Goal: Information Seeking & Learning: Learn about a topic

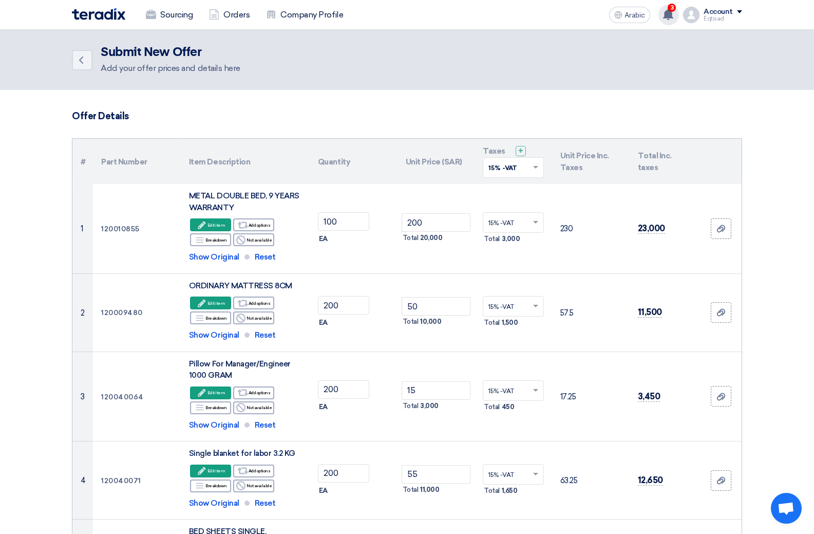
click at [670, 13] on use at bounding box center [668, 14] width 10 height 11
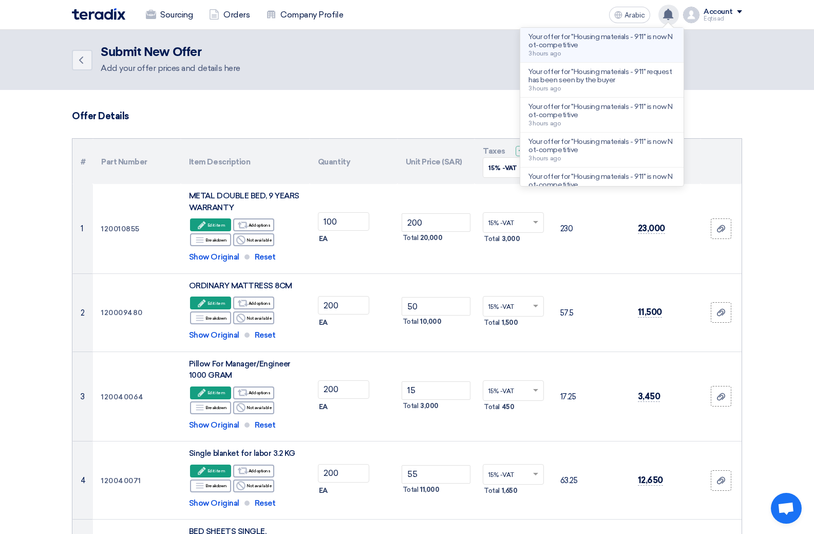
click at [571, 44] on font "Your offer for "Housing materials - 911" is now Not-competitive" at bounding box center [600, 40] width 144 height 17
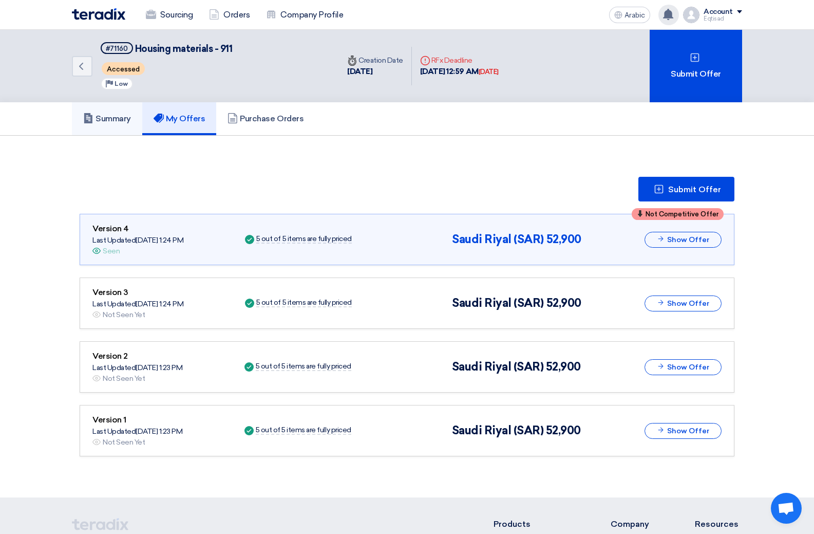
click at [122, 122] on font "Summary" at bounding box center [113, 119] width 35 height 10
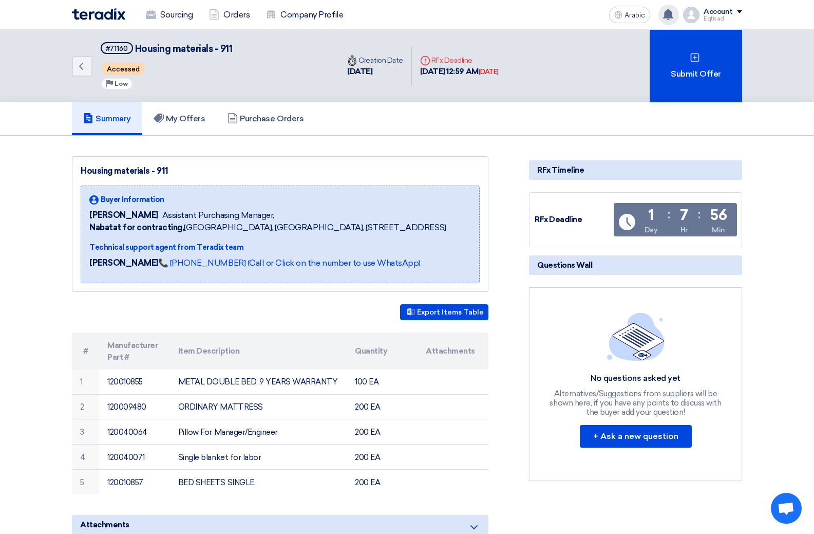
click at [666, 15] on use at bounding box center [668, 14] width 10 height 11
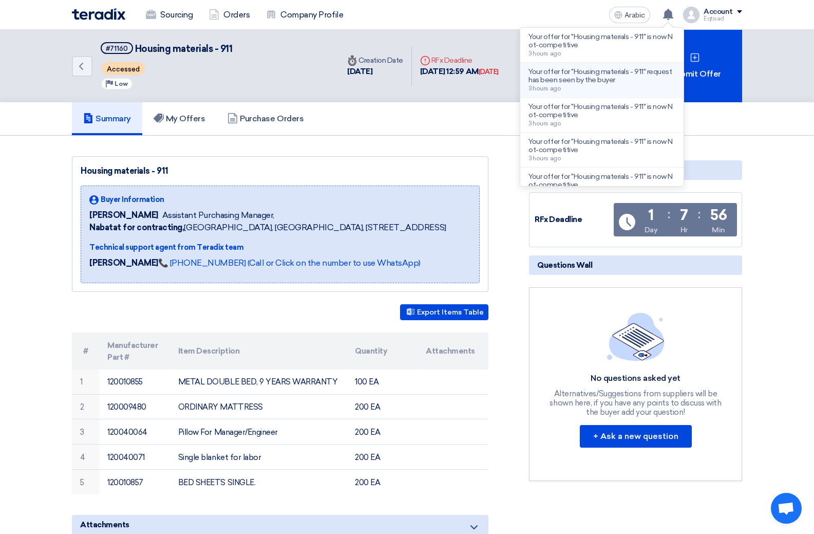
click at [581, 82] on font "Your offer for "Housing materials - 911" request has been seen by the buyer" at bounding box center [599, 75] width 143 height 17
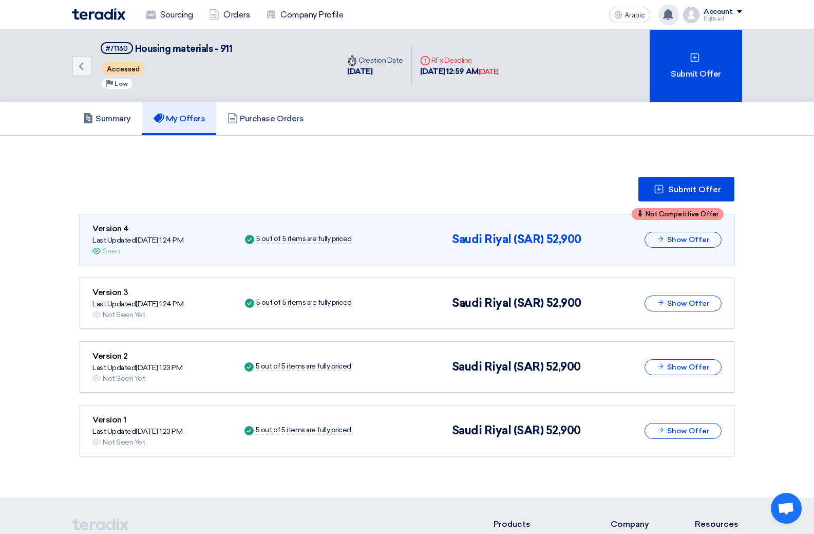
click at [668, 18] on use at bounding box center [668, 14] width 10 height 11
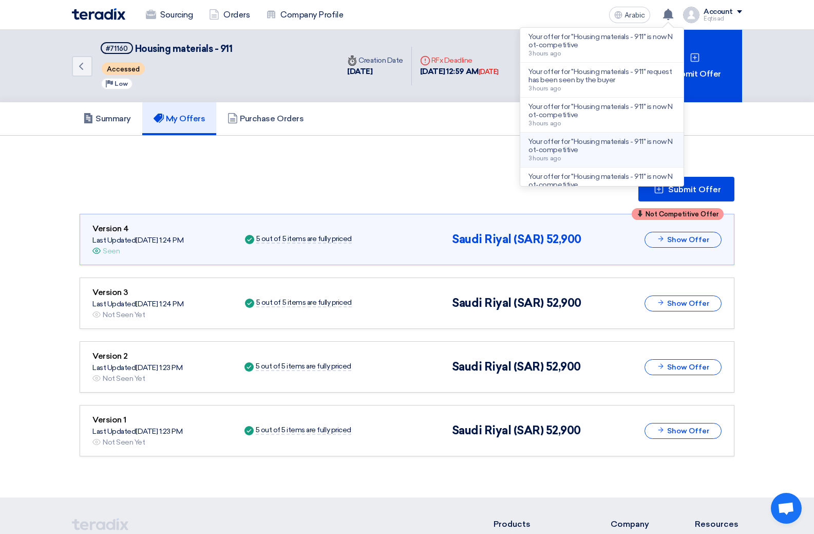
click at [583, 143] on font "Your offer for "Housing materials - 911" is now Not-competitive" at bounding box center [600, 145] width 144 height 17
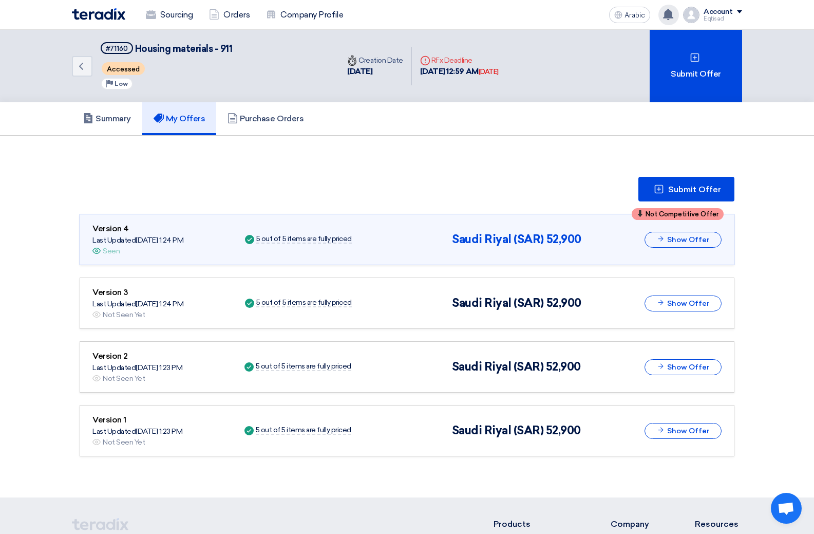
click at [671, 18] on use at bounding box center [668, 14] width 10 height 11
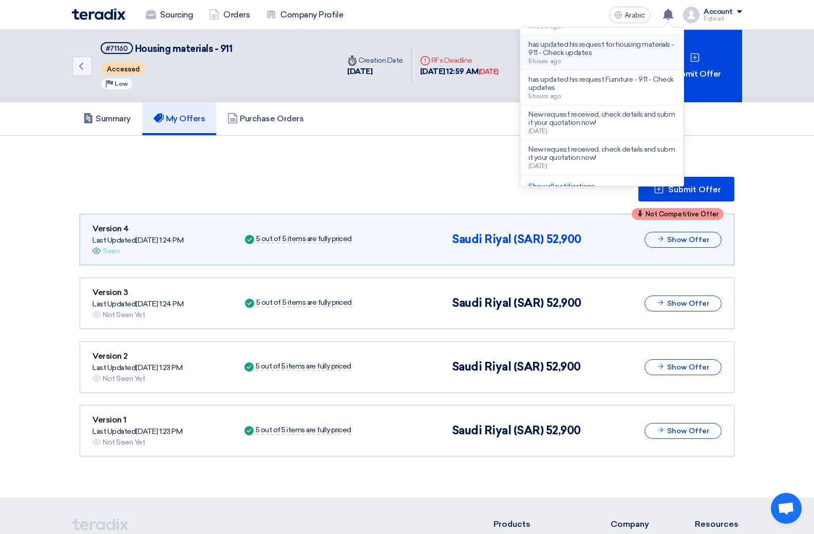
scroll to position [205, 0]
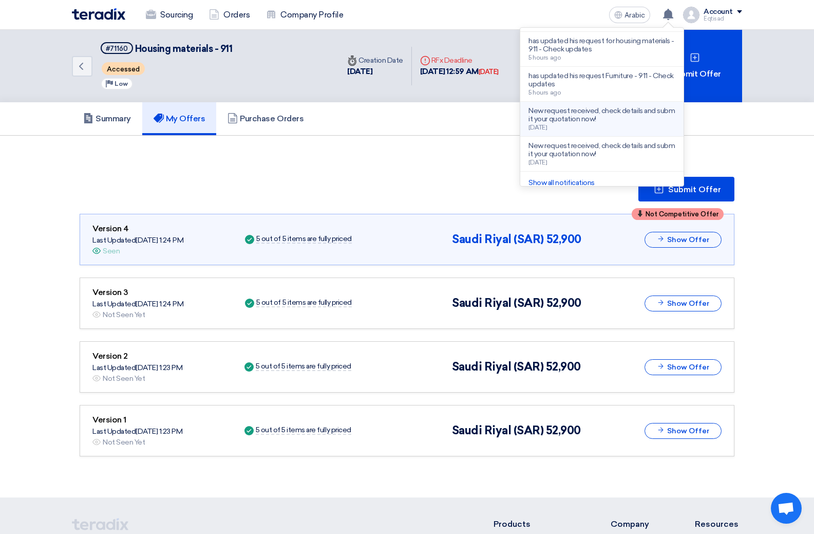
click at [565, 118] on font "New request received, check details and submit your quotation now!" at bounding box center [601, 114] width 146 height 17
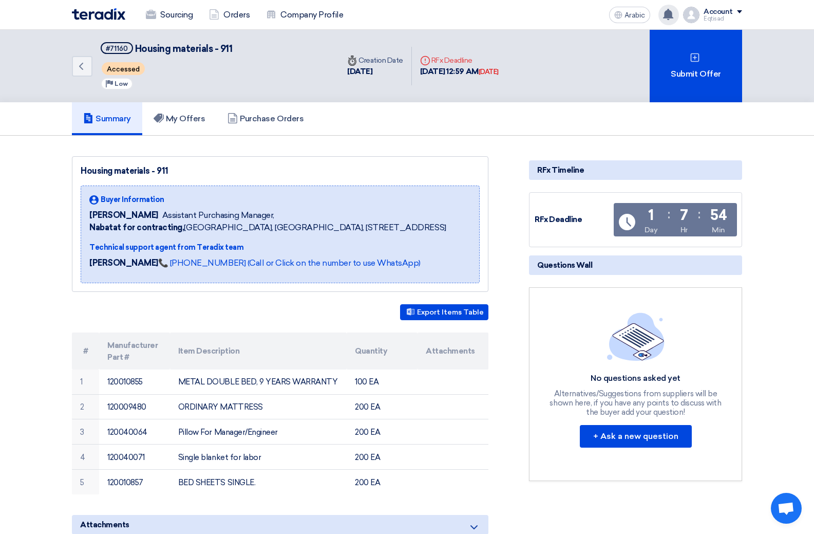
click at [672, 16] on use at bounding box center [668, 14] width 10 height 11
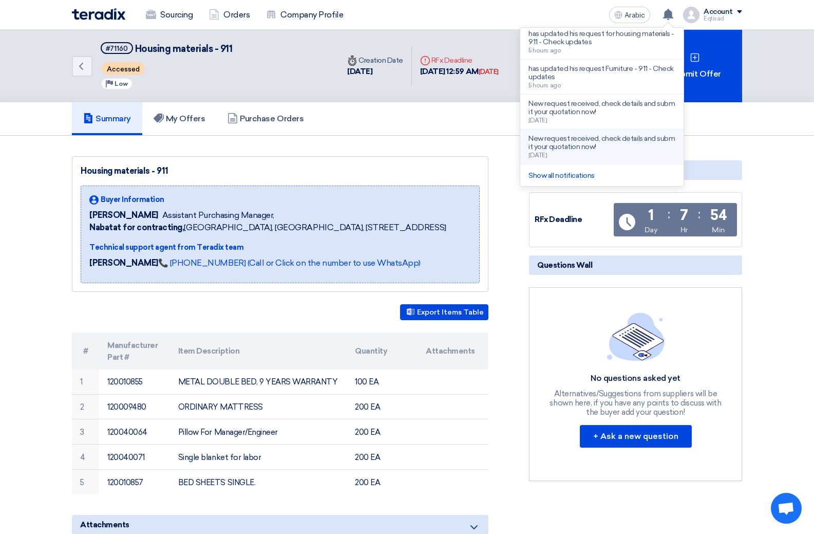
scroll to position [51, 0]
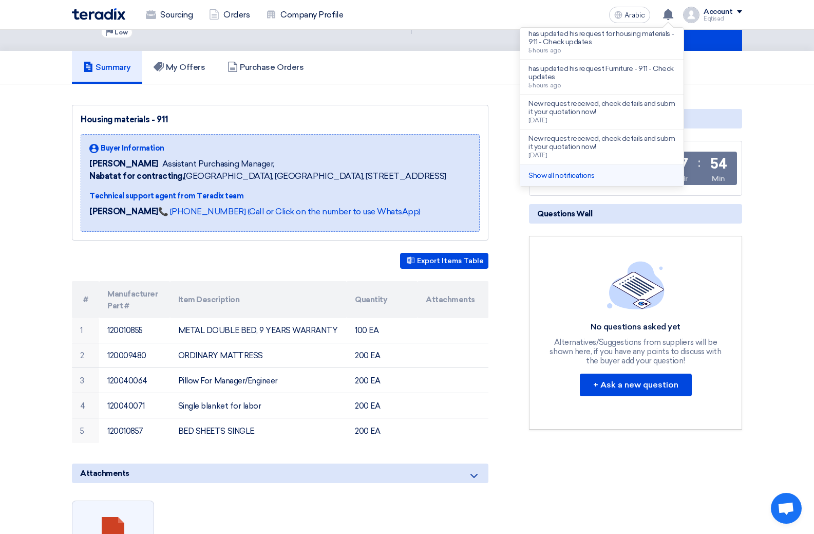
click at [561, 169] on li "Show all notifications" at bounding box center [601, 175] width 163 height 22
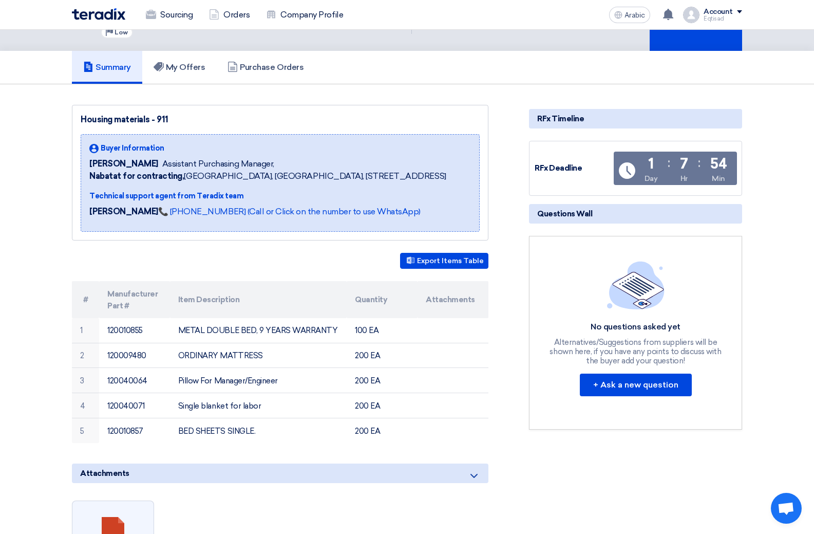
click at [670, 18] on icon at bounding box center [668, 14] width 11 height 11
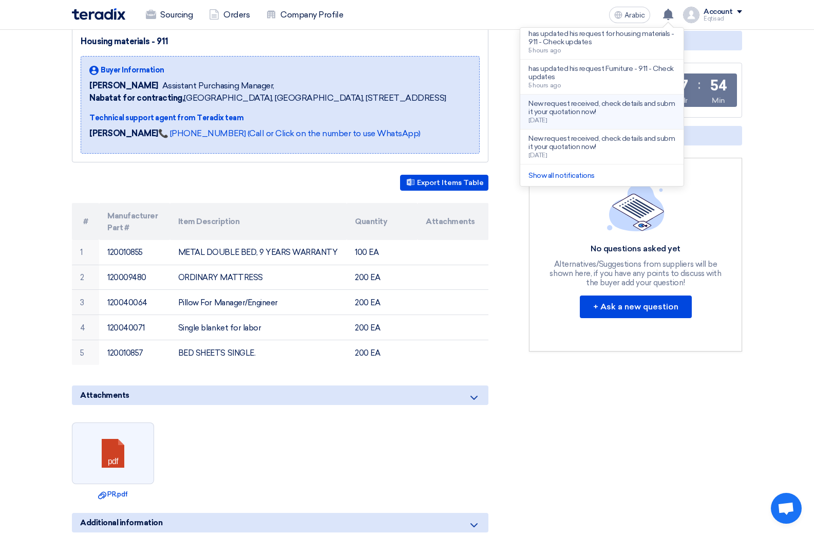
scroll to position [154, 0]
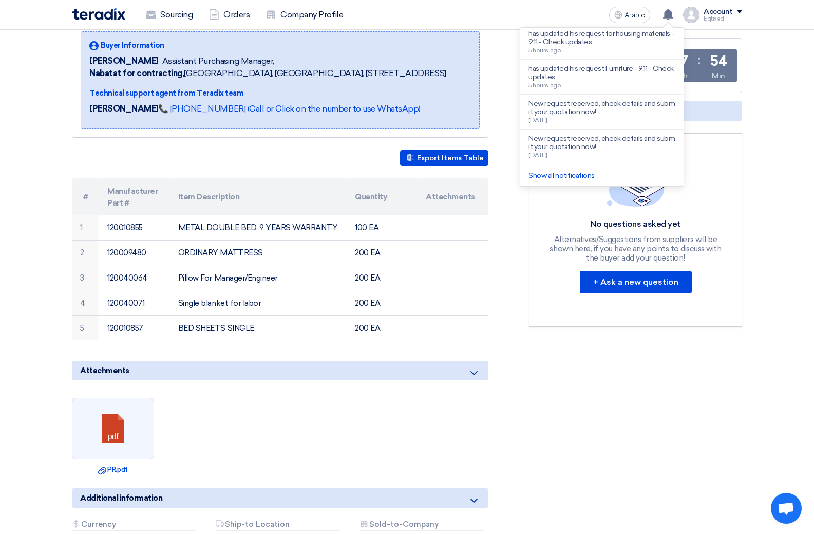
click at [559, 178] on font "Show all notifications" at bounding box center [561, 175] width 66 height 9
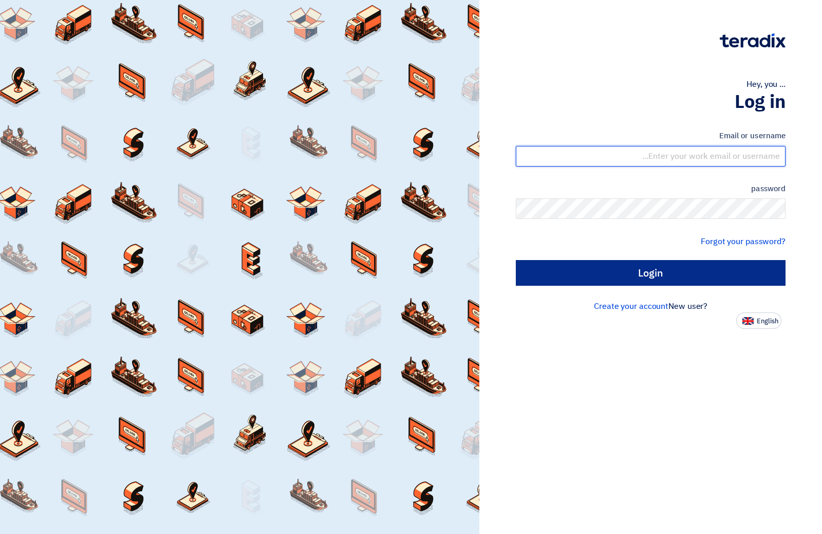
type input "eqtisadii@yahoo.com"
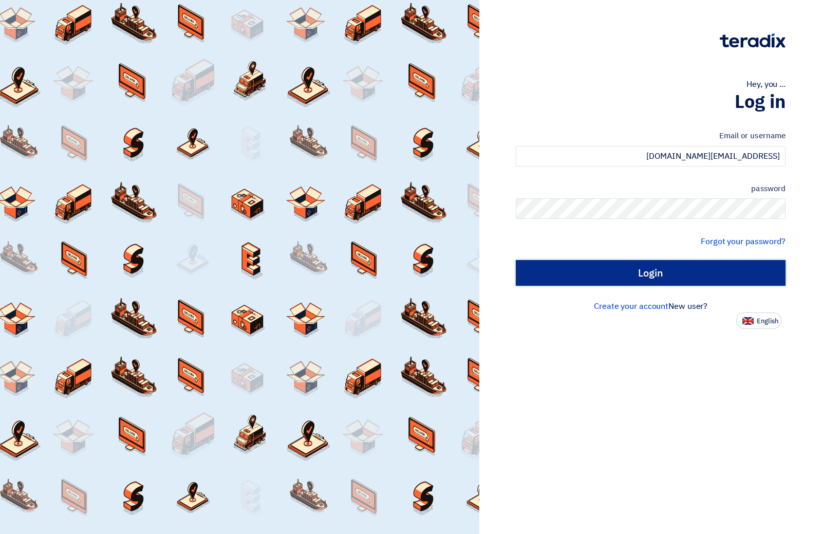
click at [627, 269] on input "Login" at bounding box center [651, 273] width 270 height 26
type input "Sign in"
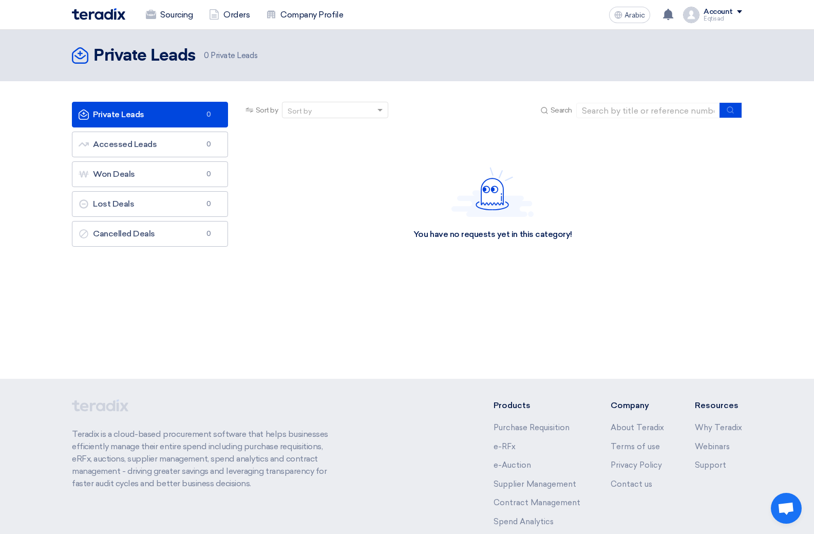
click at [111, 117] on font "Private Leads" at bounding box center [118, 114] width 51 height 10
click at [119, 143] on font "Accessed Leads" at bounding box center [125, 144] width 64 height 10
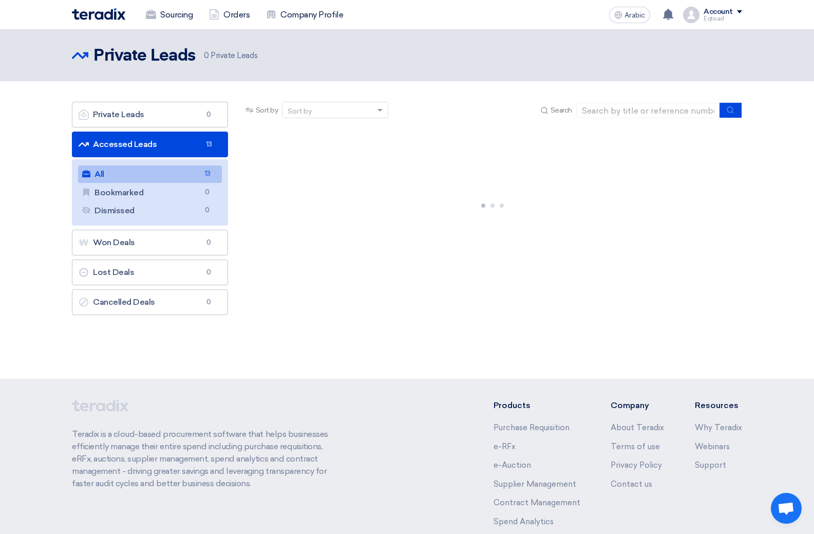
click at [110, 176] on link "All All 13" at bounding box center [150, 173] width 144 height 17
click at [132, 169] on link "All All 13" at bounding box center [150, 173] width 144 height 17
click at [96, 176] on font "All" at bounding box center [100, 174] width 10 height 10
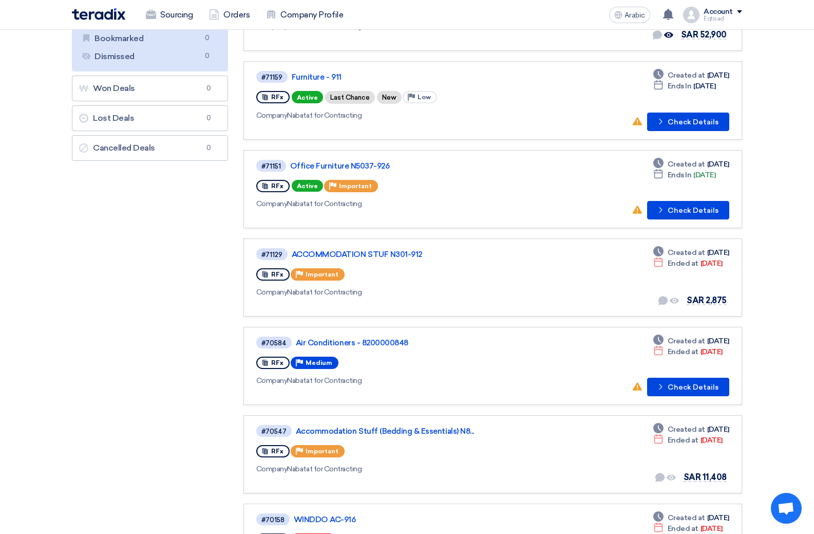
scroll to position [103, 0]
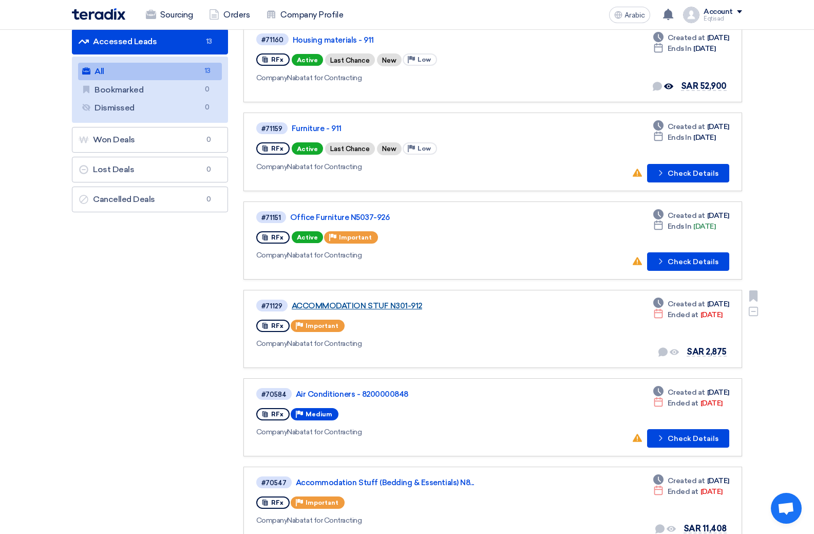
click at [308, 306] on font "ACCOMMODATION STUF N301-912" at bounding box center [357, 305] width 130 height 9
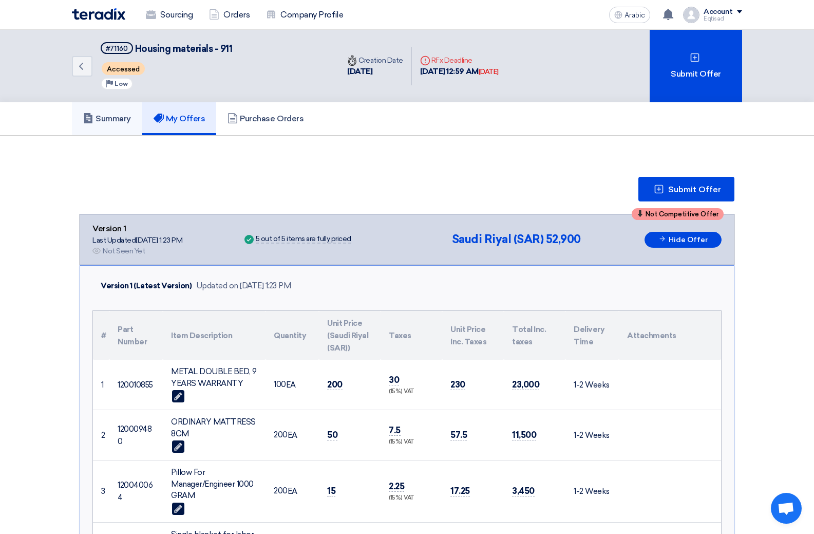
click at [115, 116] on font "Summary" at bounding box center [113, 119] width 35 height 10
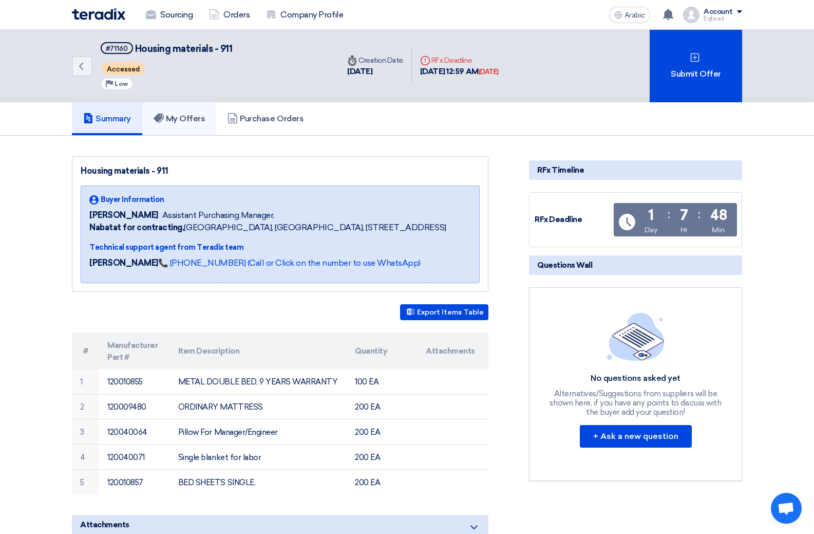
click at [192, 119] on font "My Offers" at bounding box center [186, 119] width 40 height 10
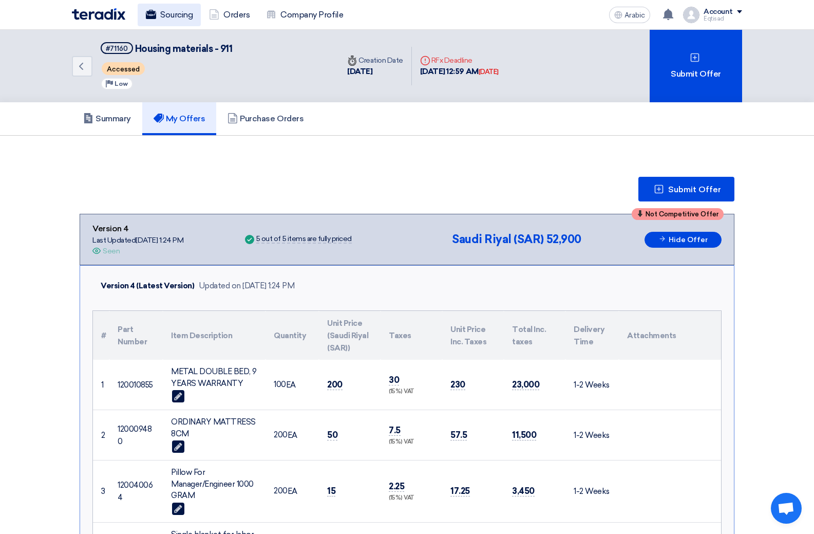
click at [175, 20] on font "Sourcing" at bounding box center [176, 15] width 32 height 12
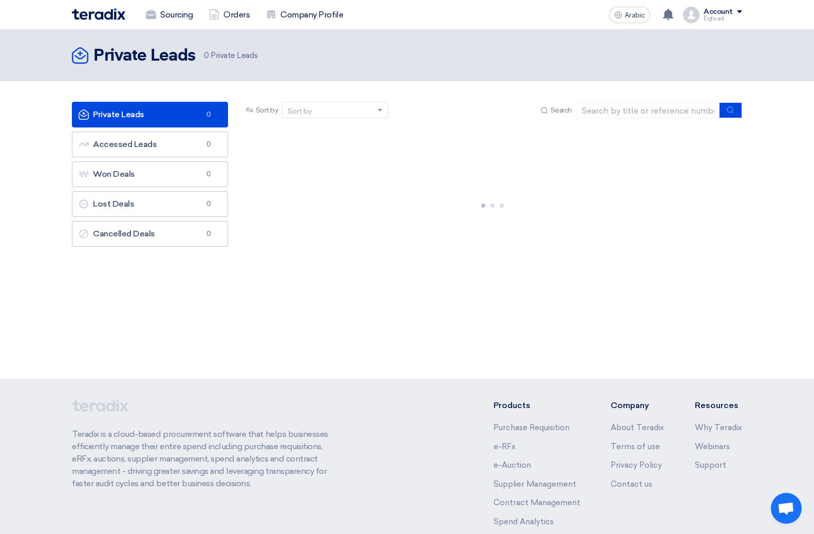
click at [145, 118] on link "Private Leads Private Leads 0" at bounding box center [150, 115] width 156 height 26
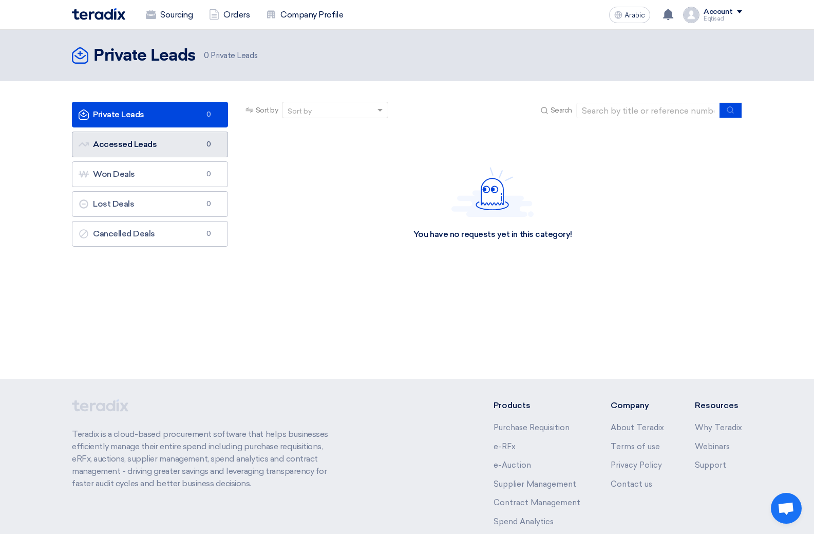
click at [144, 148] on font "Accessed Leads" at bounding box center [125, 144] width 64 height 10
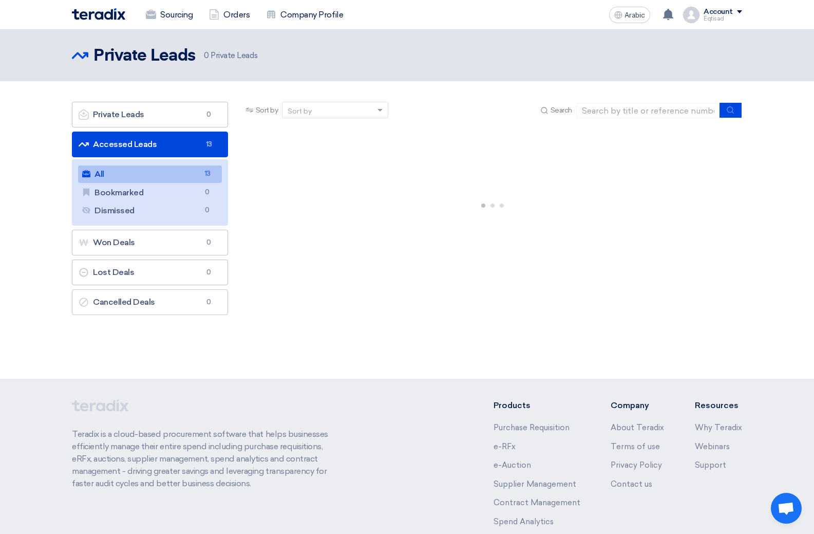
click at [137, 177] on link "All All 13" at bounding box center [150, 173] width 144 height 17
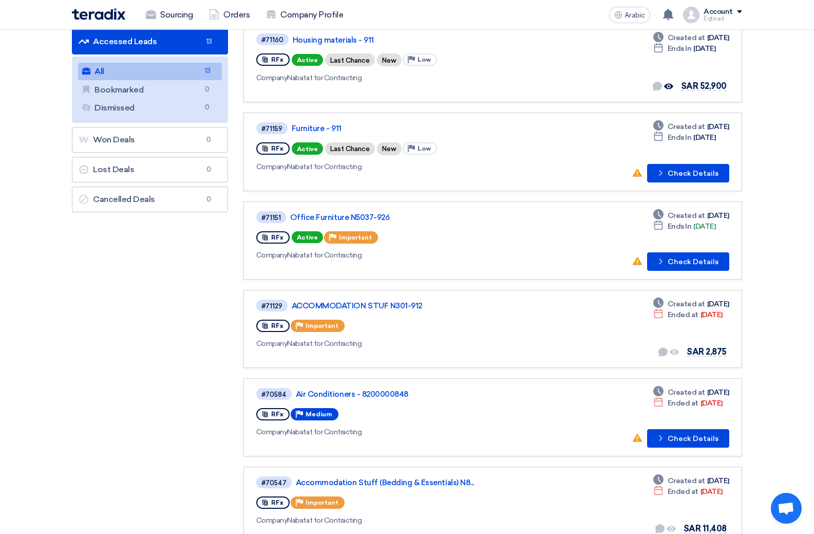
scroll to position [154, 0]
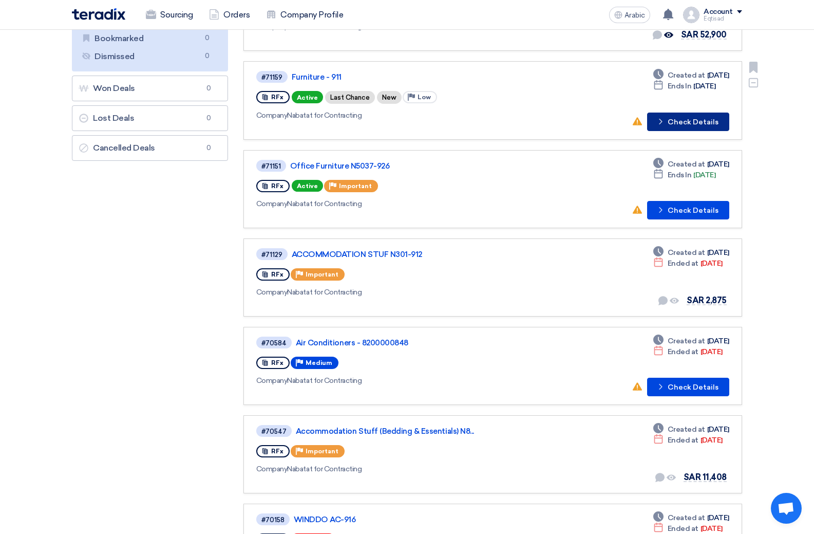
click at [693, 119] on font "Check Details" at bounding box center [693, 122] width 51 height 9
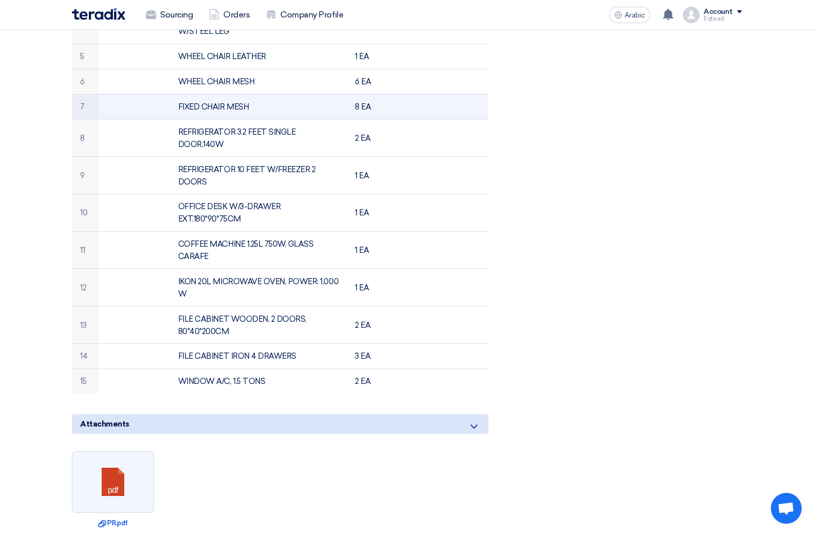
scroll to position [411, 0]
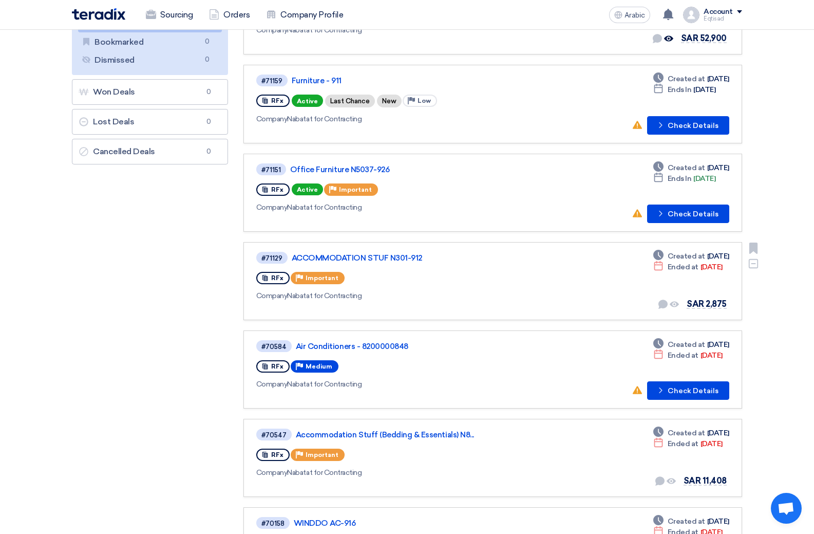
scroll to position [205, 0]
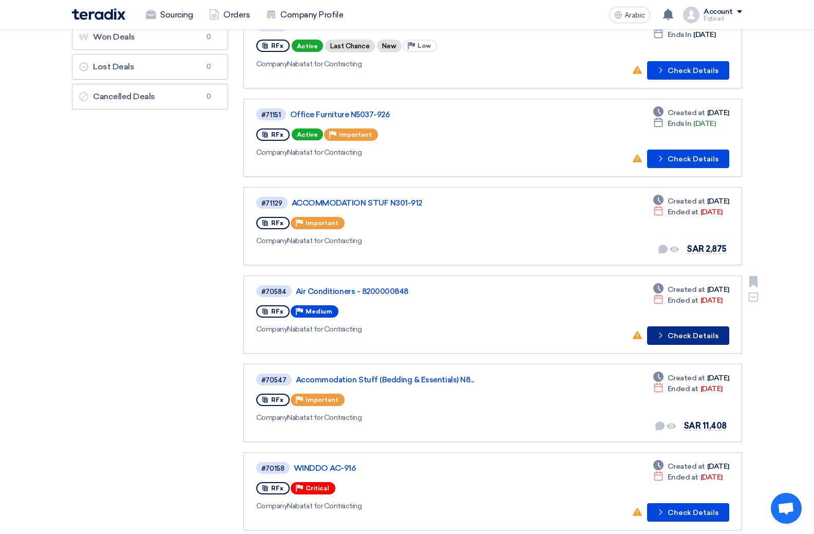
click at [683, 336] on font "Check Details" at bounding box center [693, 335] width 51 height 9
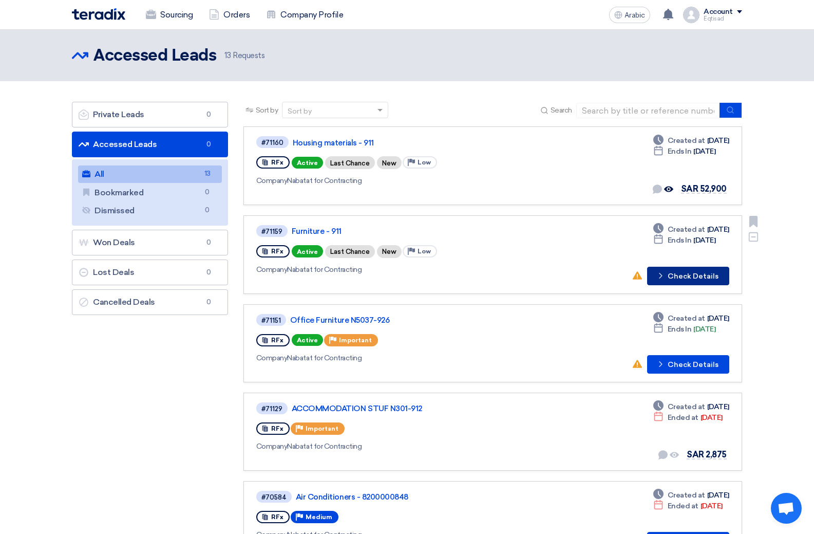
click at [686, 274] on font "Check Details" at bounding box center [693, 276] width 51 height 9
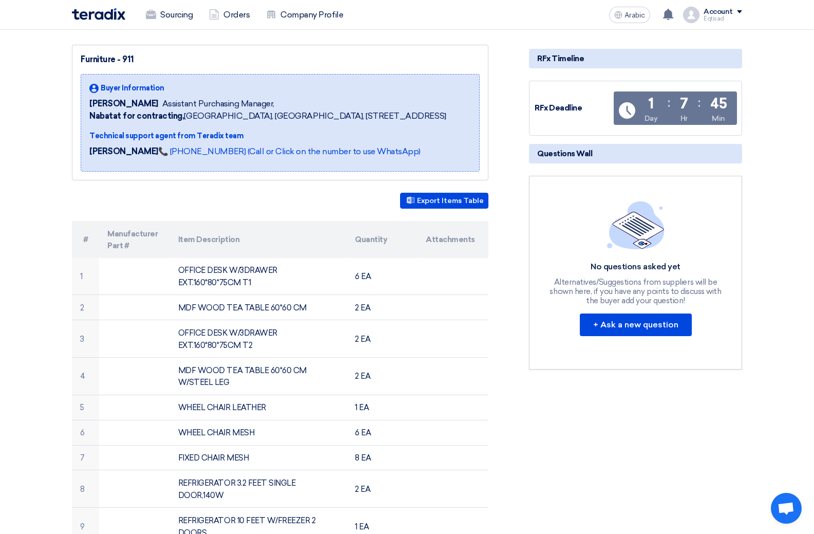
scroll to position [103, 0]
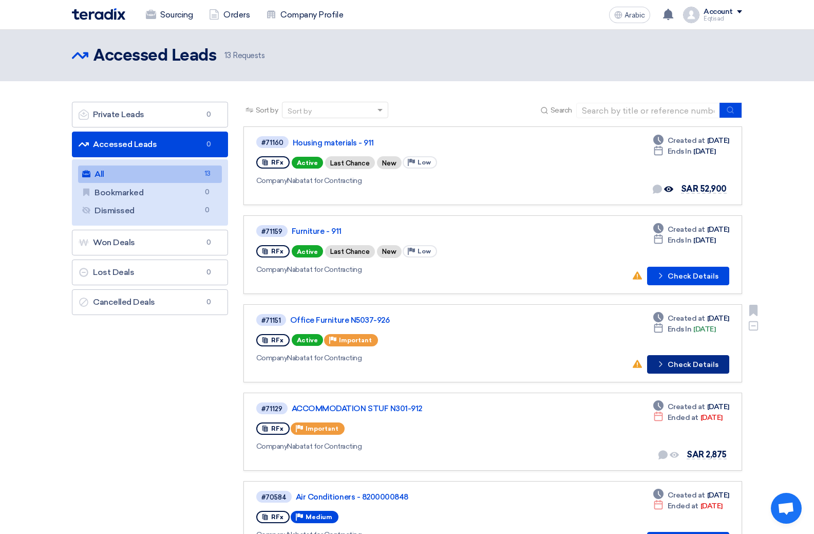
click at [679, 367] on font "Check Details" at bounding box center [693, 364] width 51 height 9
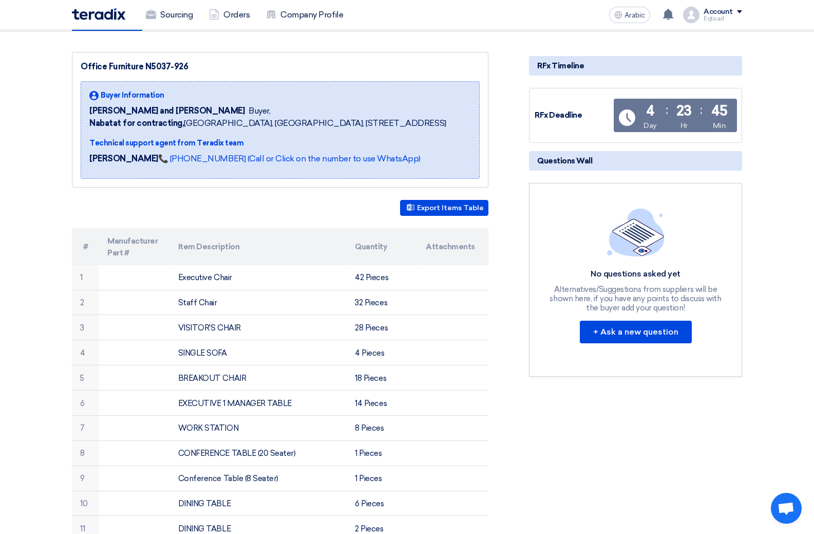
scroll to position [51, 0]
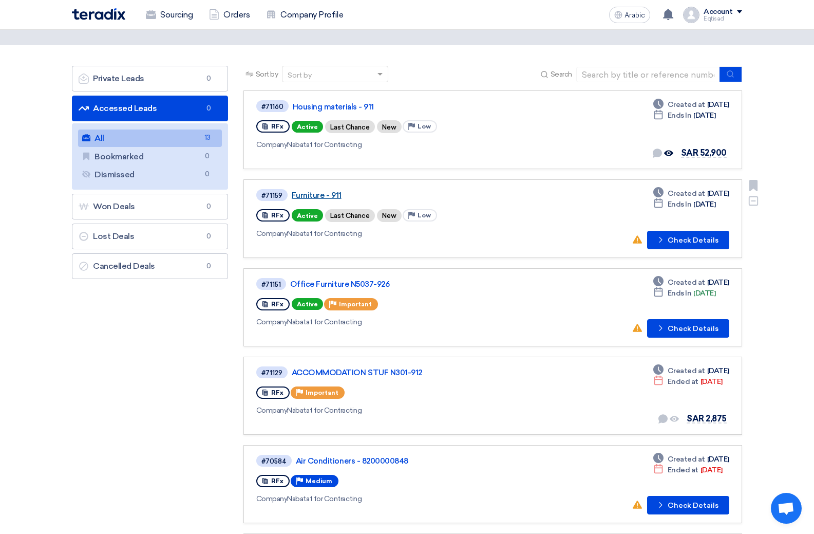
scroll to position [51, 0]
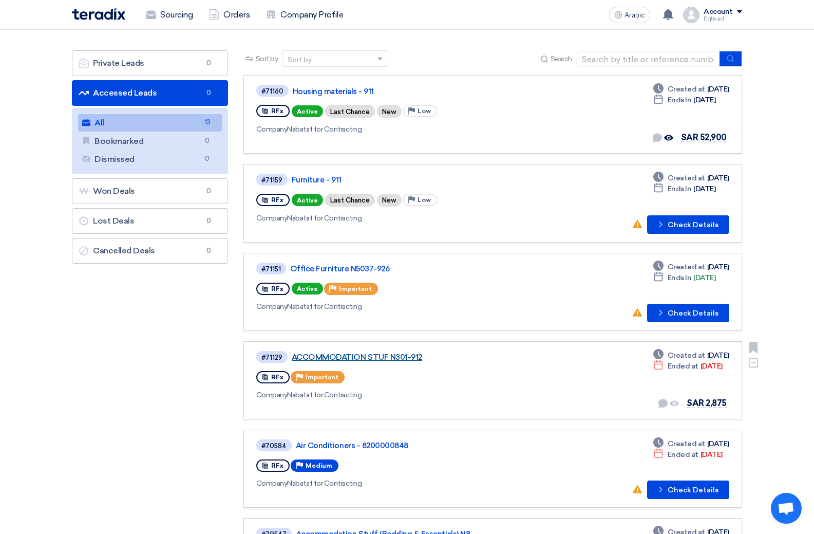
click at [382, 355] on font "ACCOMMODATION STUF N301-912" at bounding box center [357, 356] width 130 height 9
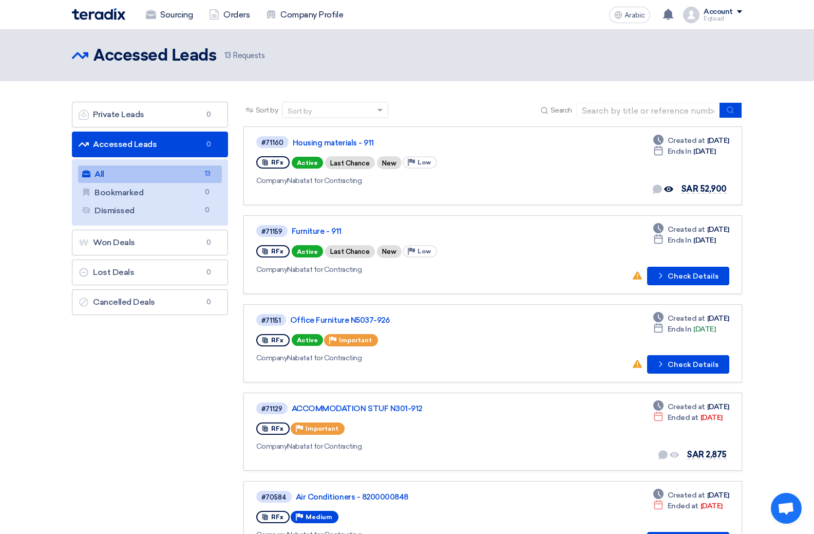
click at [553, 515] on div "#70584 Air Conditioners - 8200000848 RFx Priority Medium Company Nabatat for Co…" at bounding box center [492, 519] width 473 height 61
